Goal: Task Accomplishment & Management: Use online tool/utility

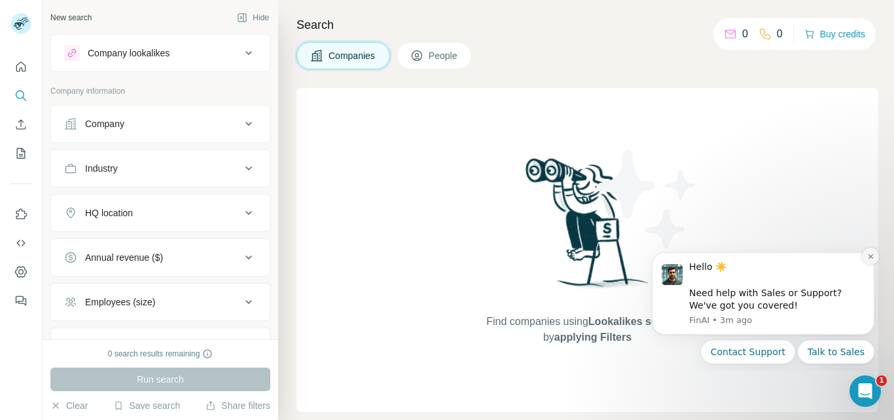
click at [871, 253] on icon "Dismiss notification" at bounding box center [870, 256] width 7 height 7
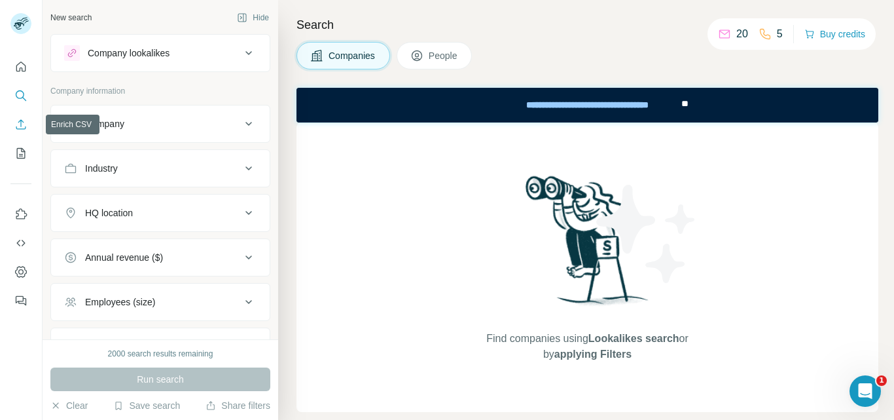
click at [18, 123] on icon "Enrich CSV" at bounding box center [20, 124] width 13 height 13
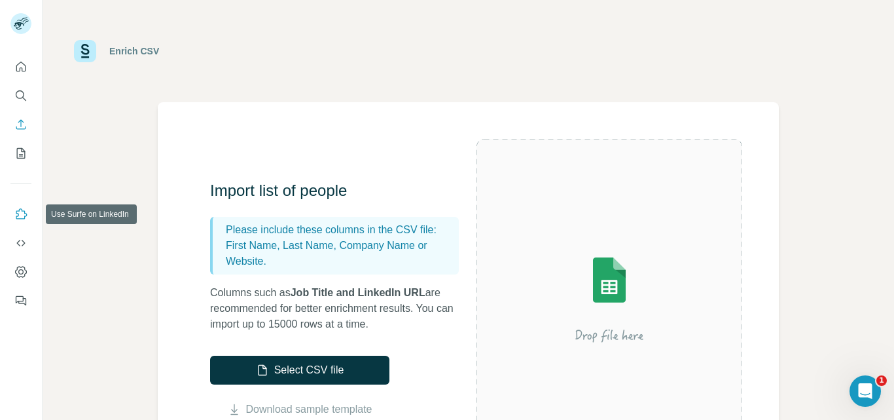
click at [18, 215] on icon "Use Surfe on LinkedIn" at bounding box center [21, 213] width 11 height 10
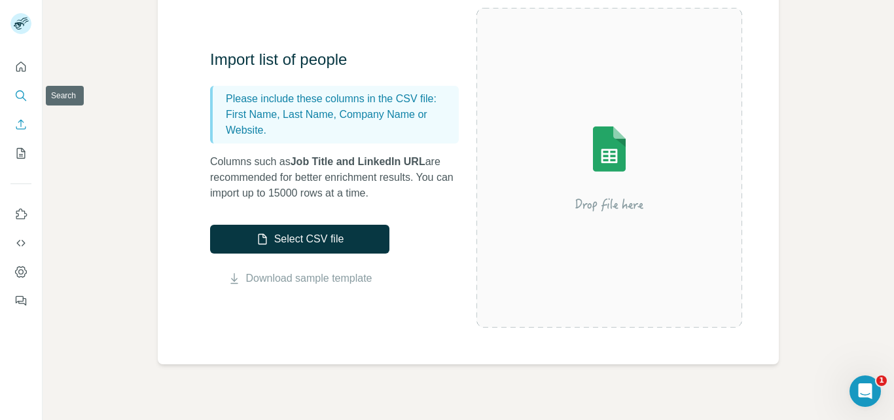
click at [20, 88] on button "Search" at bounding box center [20, 96] width 21 height 24
click at [26, 96] on icon "Search" at bounding box center [20, 95] width 13 height 13
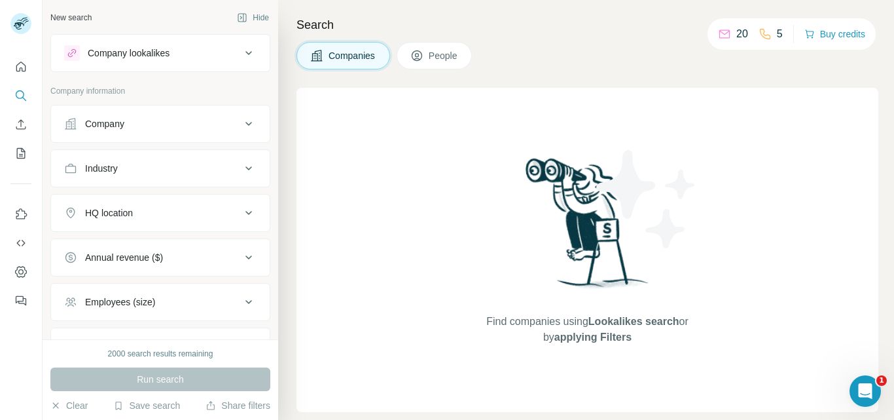
click at [438, 56] on span "People" at bounding box center [444, 55] width 30 height 13
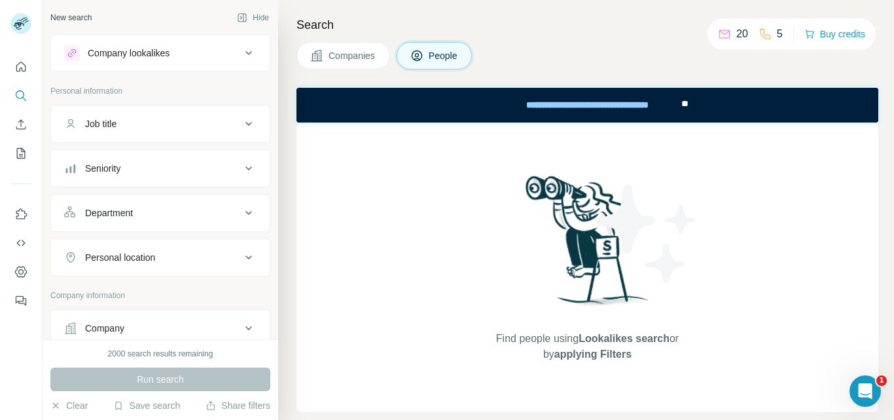
click at [163, 58] on div "Company lookalikes" at bounding box center [129, 52] width 82 height 13
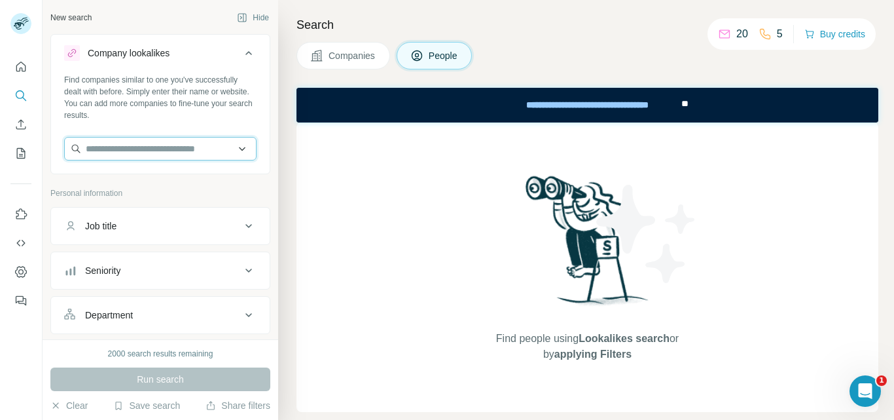
click at [183, 144] on input "text" at bounding box center [160, 149] width 192 height 24
click at [255, 13] on button "Hide" at bounding box center [253, 18] width 50 height 20
